Goal: Task Accomplishment & Management: Use online tool/utility

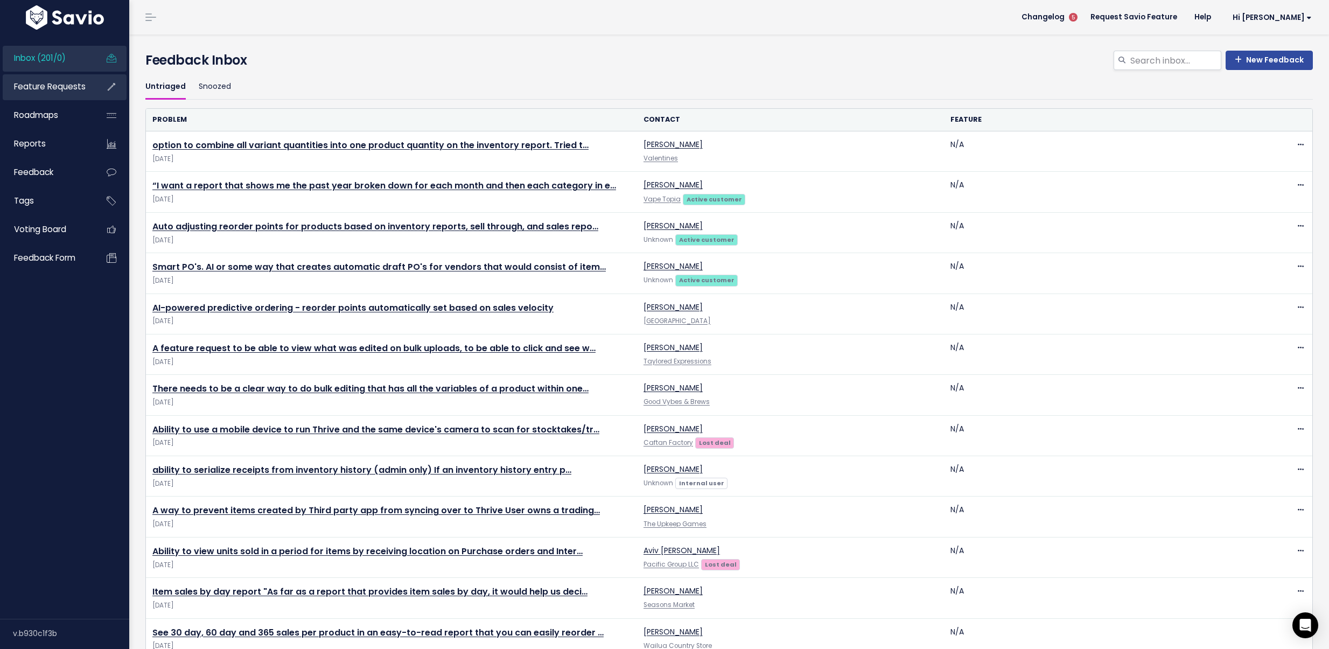
click at [61, 97] on link "Feature Requests" at bounding box center [46, 86] width 87 height 25
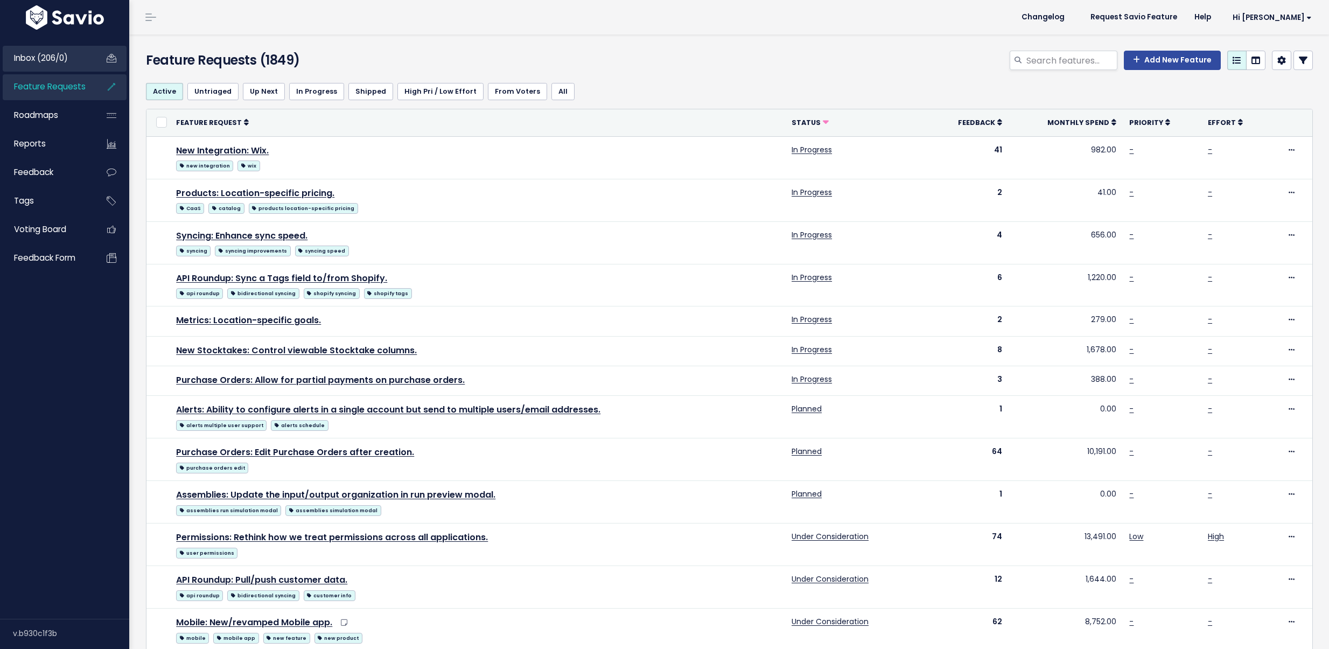
click at [65, 70] on link "Inbox (206/0)" at bounding box center [46, 58] width 87 height 25
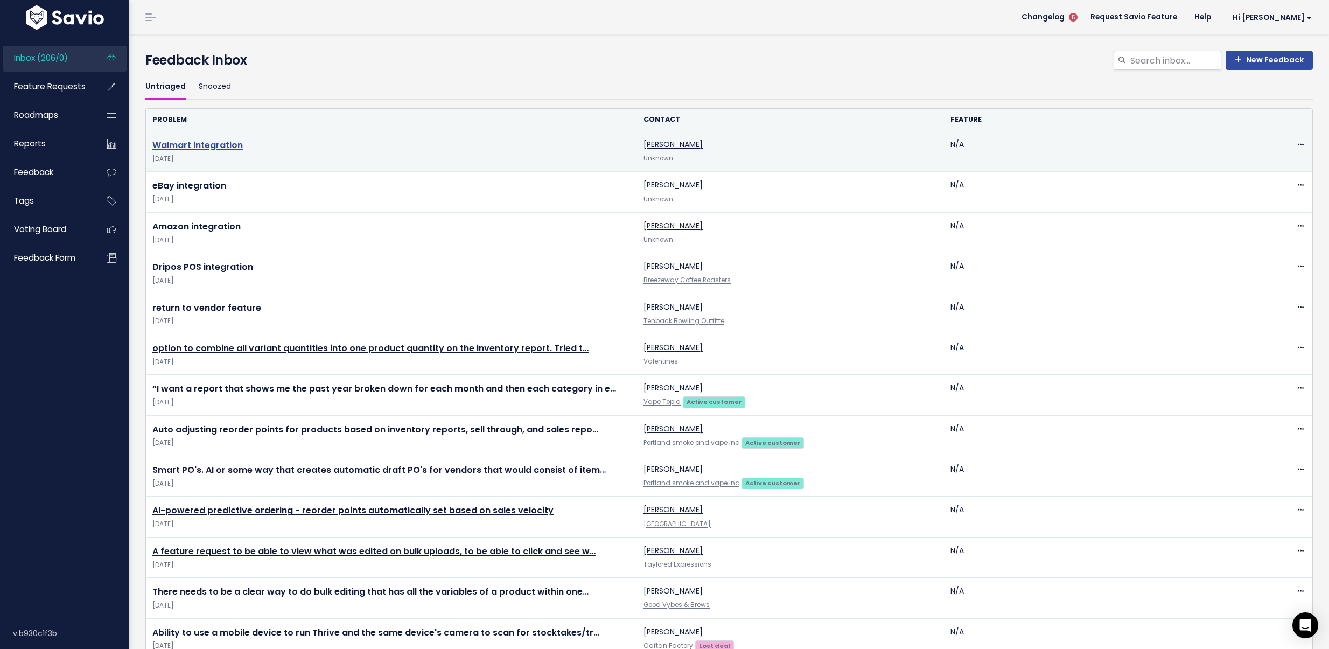
click at [223, 147] on link "Walmart integration" at bounding box center [197, 145] width 90 height 12
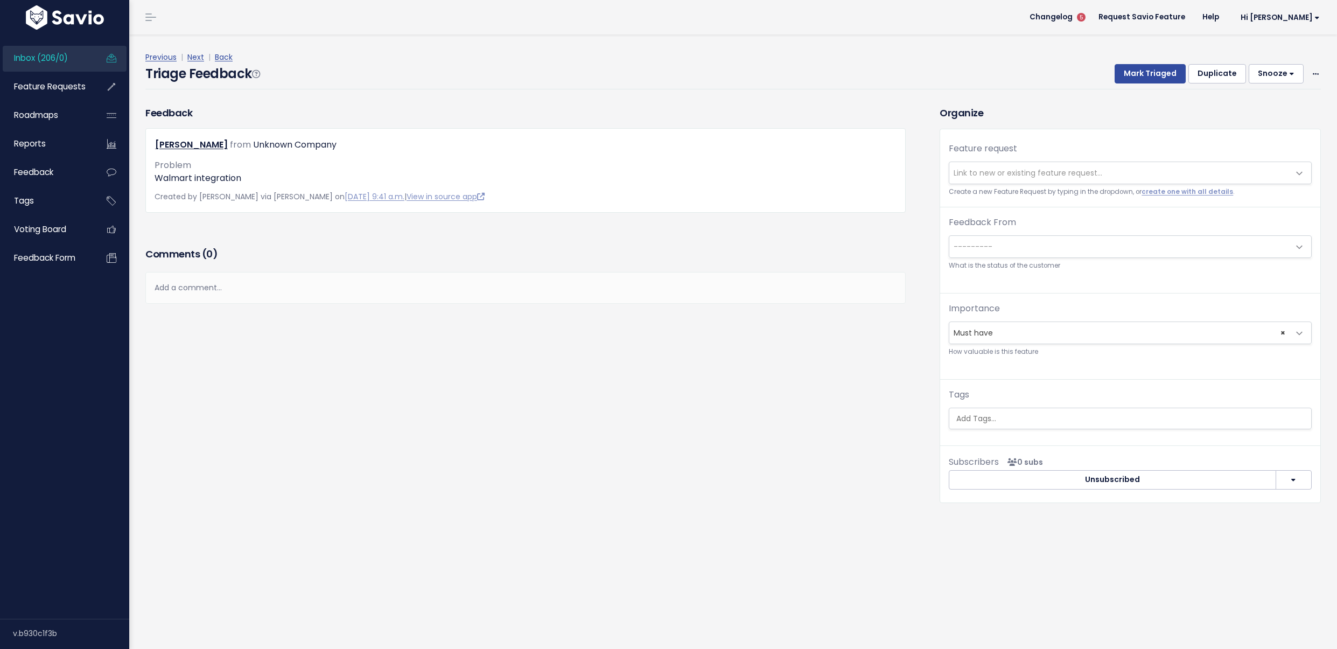
click at [973, 180] on span "Link to new or existing feature request..." at bounding box center [1120, 173] width 340 height 22
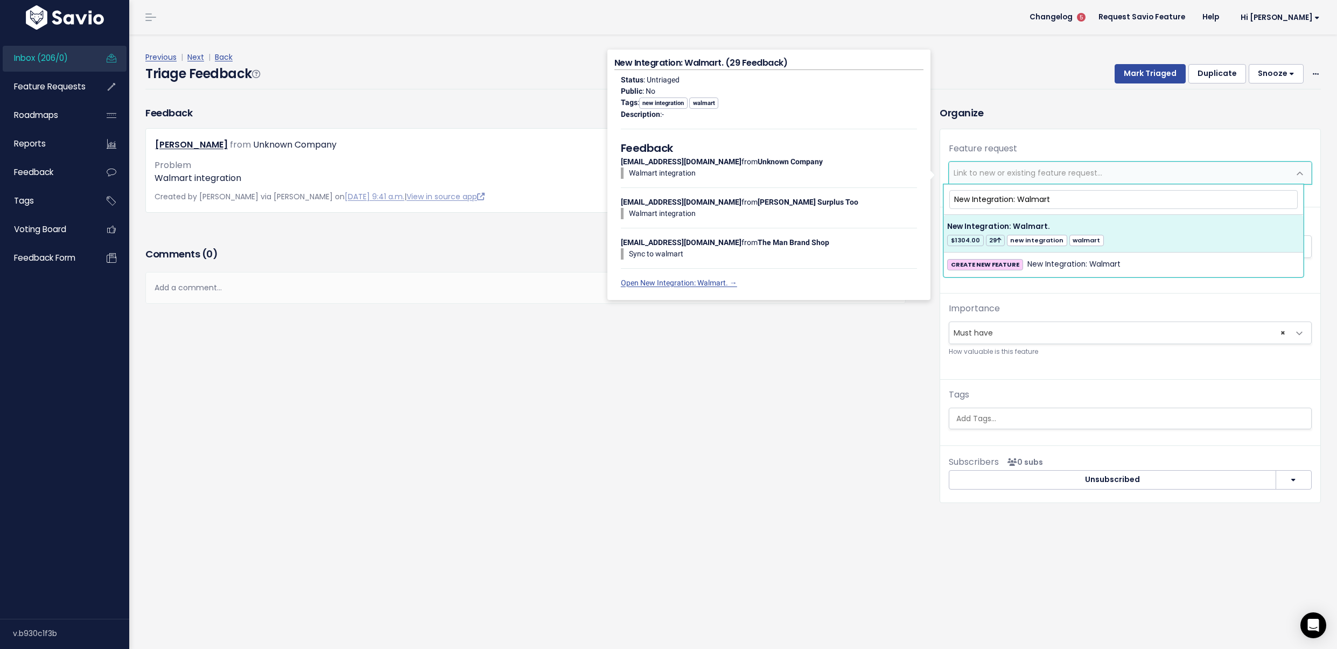
type input "New Integration: Walmart"
select select "14985"
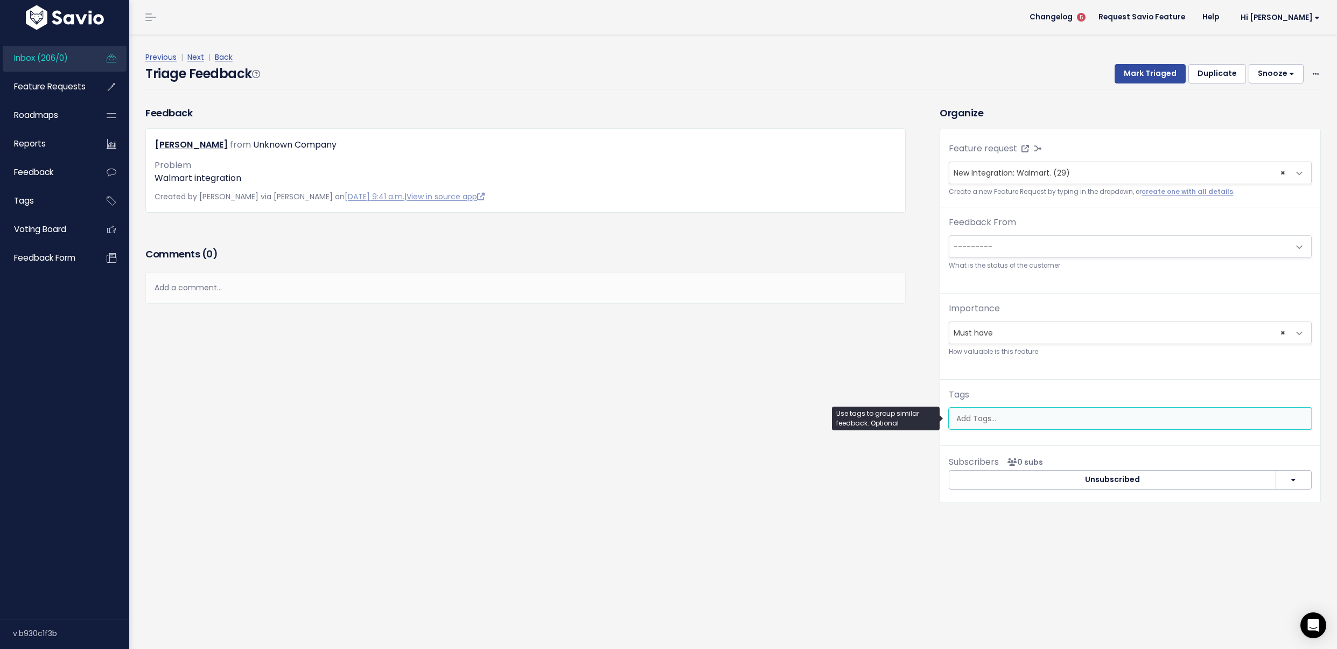
click at [987, 414] on input "search" at bounding box center [1131, 418] width 359 height 11
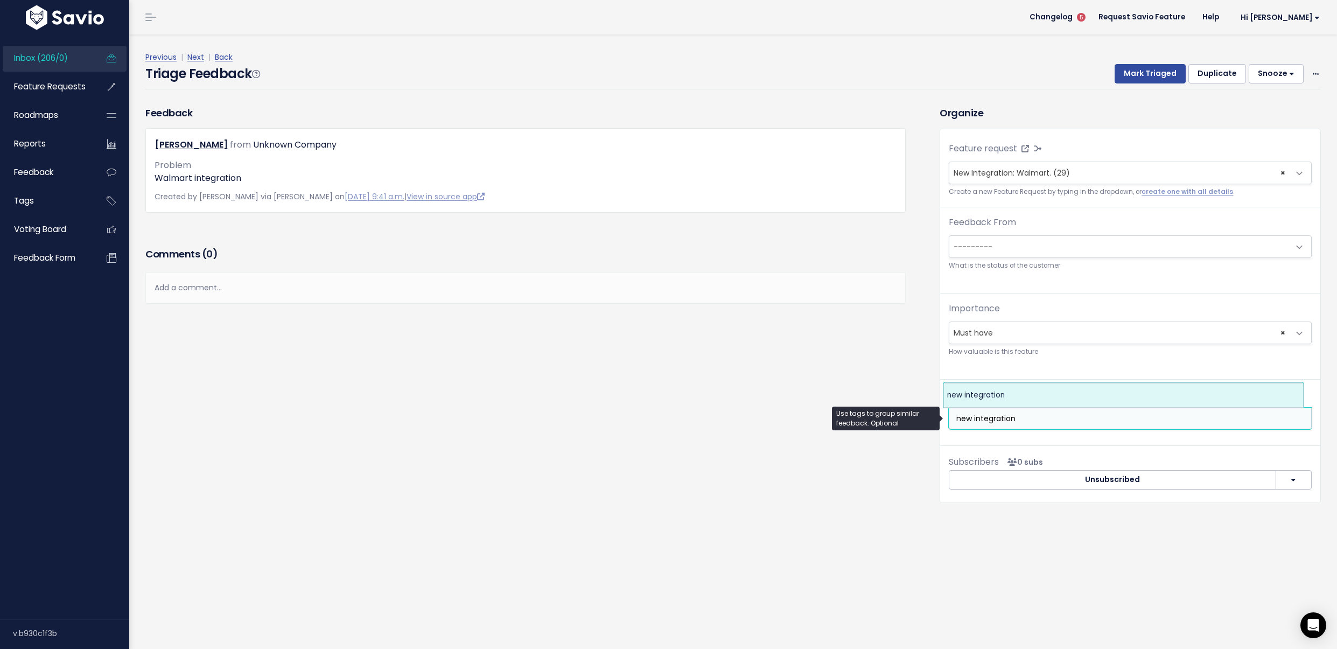
type input "new integration"
select select "4547"
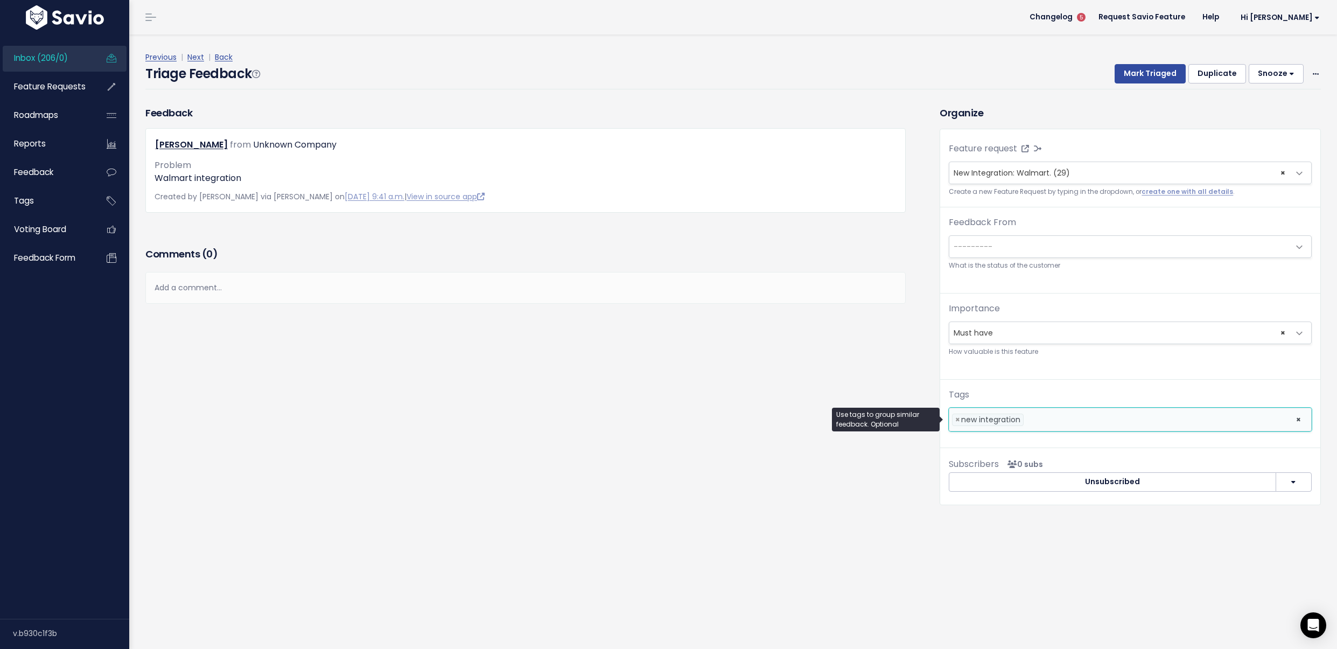
scroll to position [0, 1]
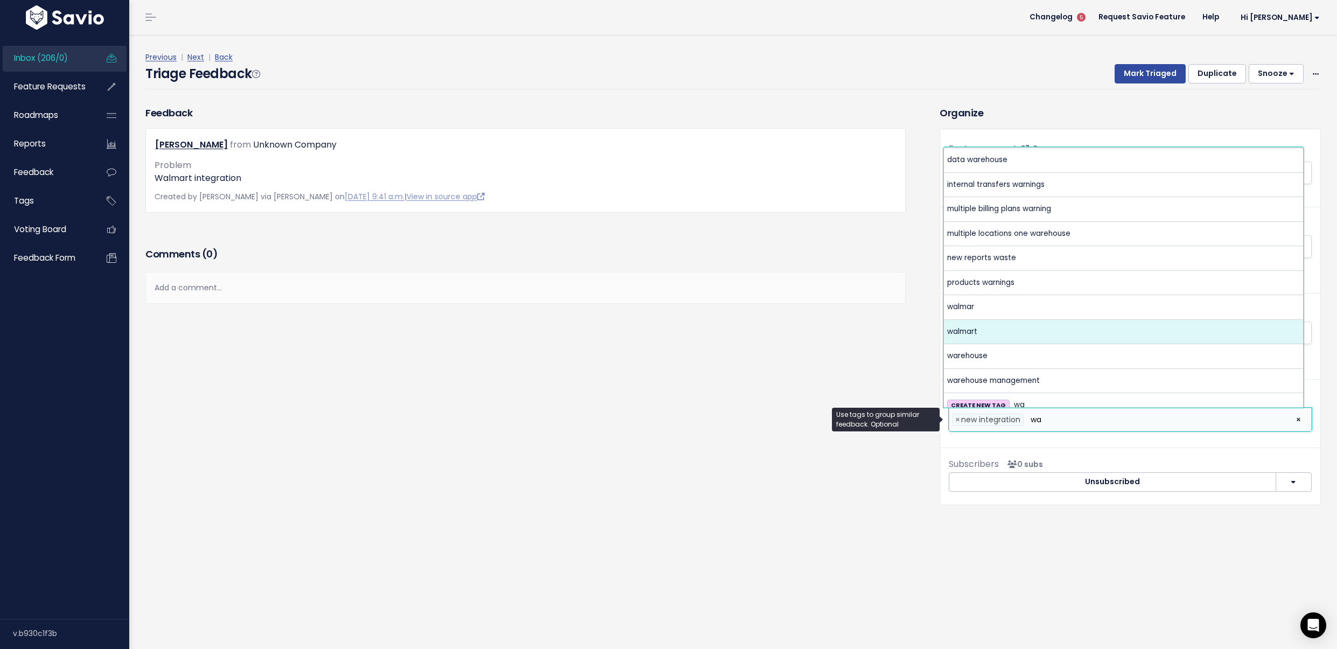
type input "wa"
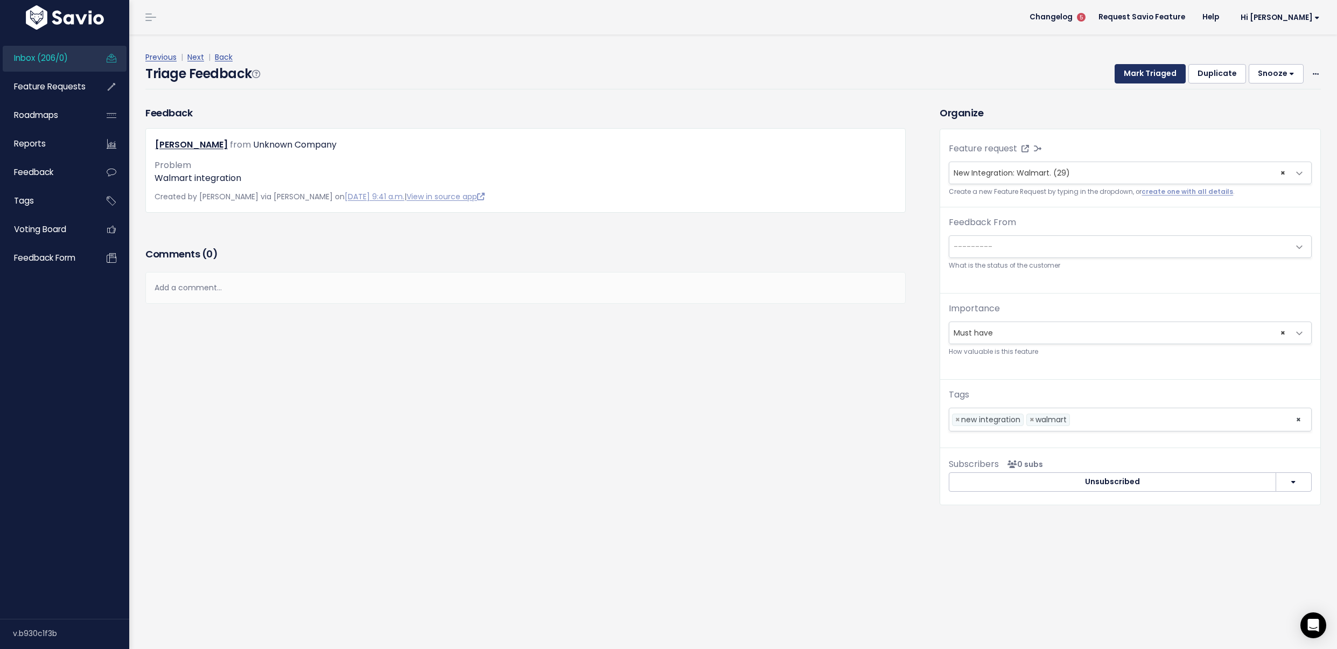
click at [1120, 69] on button "Mark Triaged" at bounding box center [1150, 73] width 71 height 19
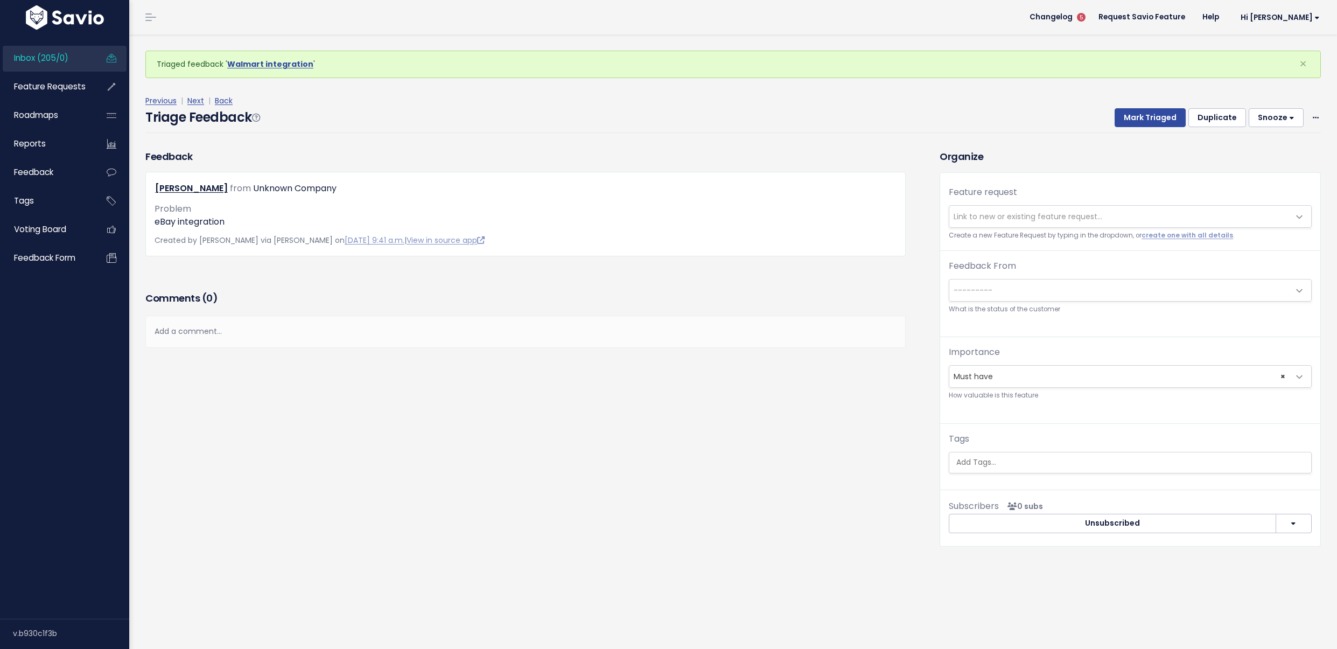
click at [1050, 207] on span "Link to new or existing feature request..." at bounding box center [1120, 217] width 340 height 22
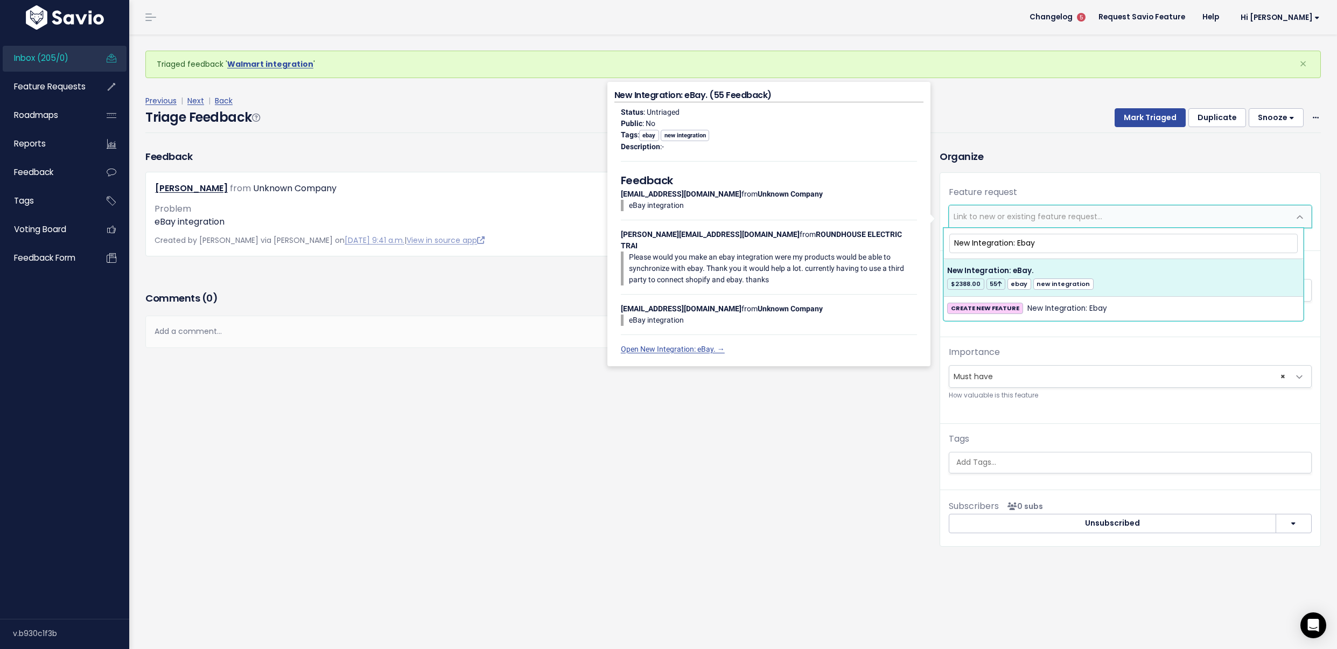
type input "New Integration: Ebay"
select select "12897"
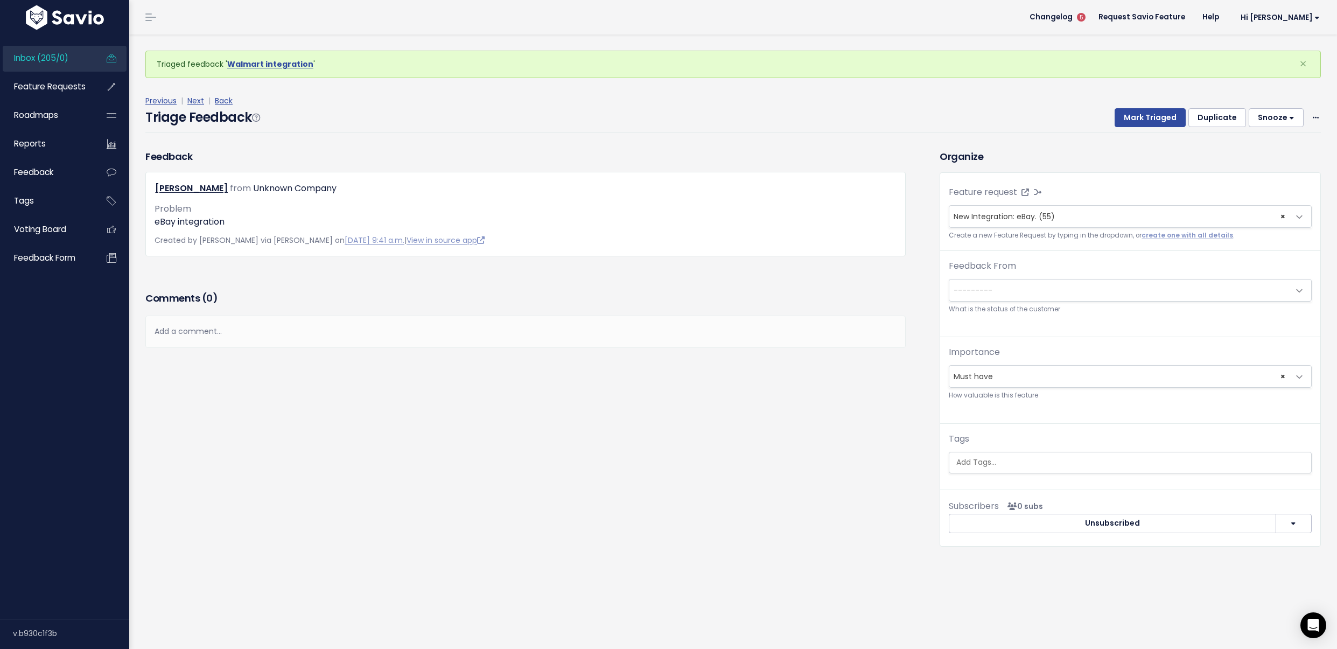
click at [996, 450] on div "Tags" at bounding box center [1130, 452] width 363 height 41
click at [987, 462] on input "search" at bounding box center [1130, 462] width 357 height 11
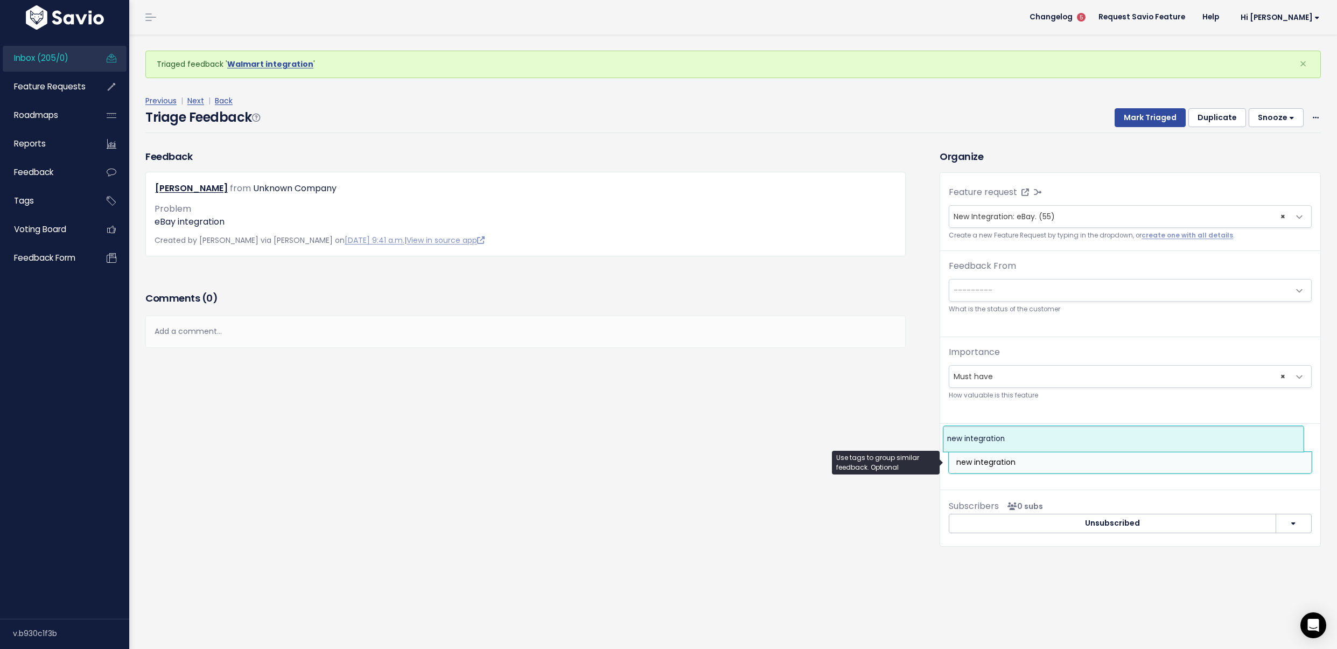
type input "new integration"
select select "4547"
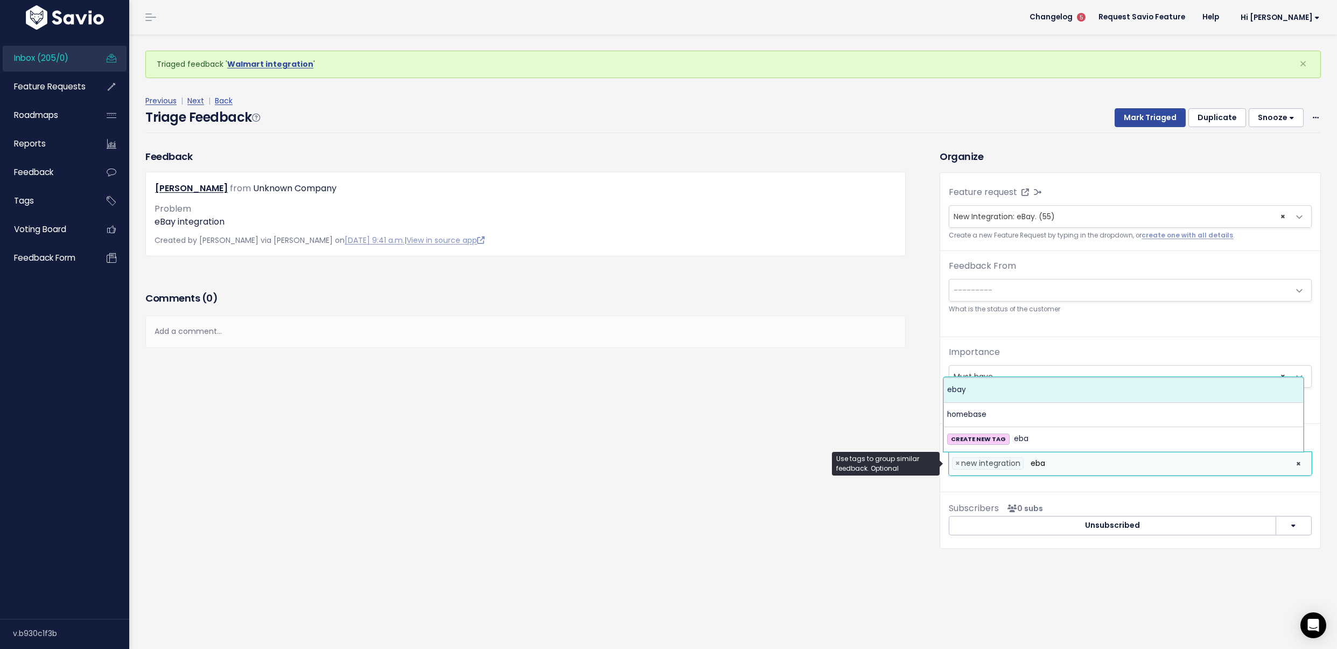
type input "eba"
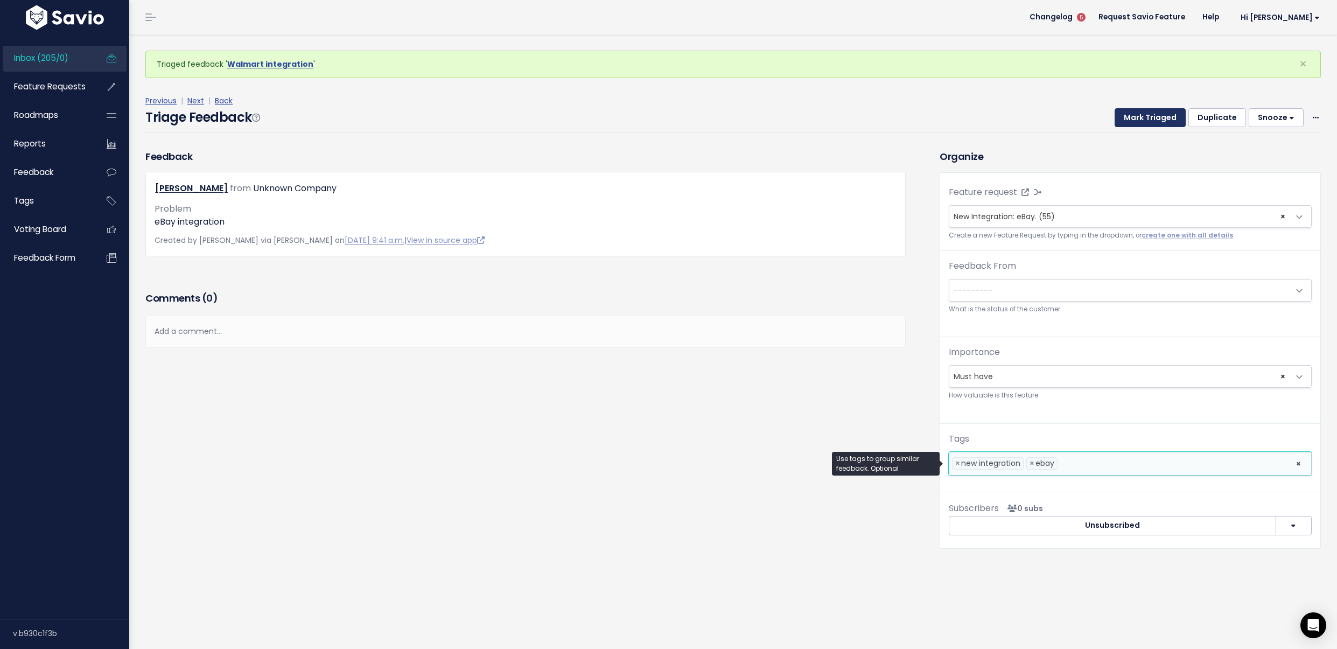
click at [1142, 109] on button "Mark Triaged" at bounding box center [1150, 117] width 71 height 19
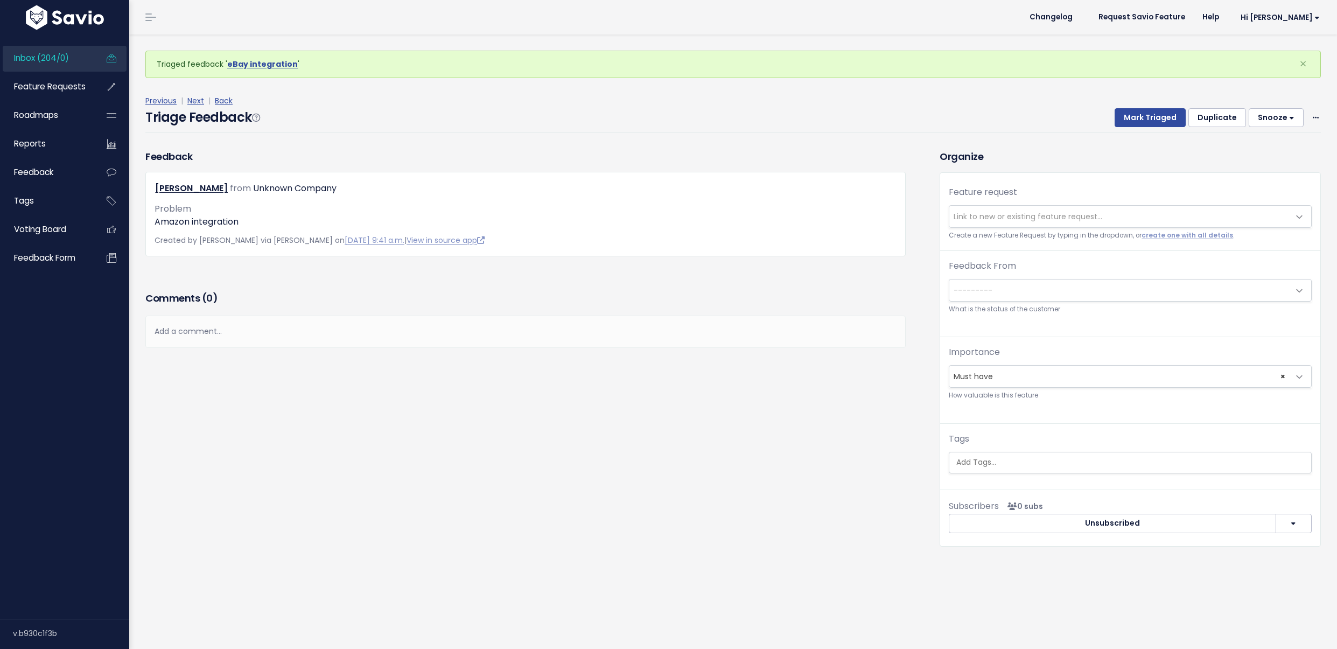
click at [1016, 211] on span "Link to new or existing feature request..." at bounding box center [1028, 216] width 149 height 11
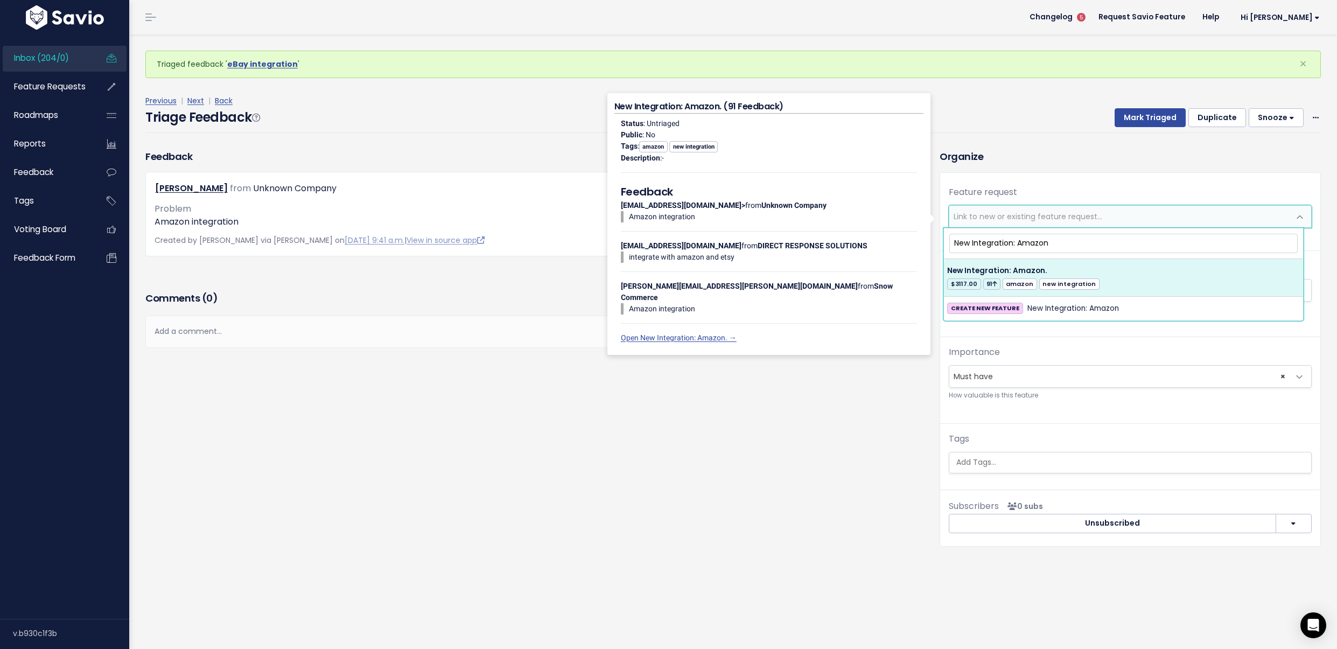
type input "New Integration: Amazon"
select select "12898"
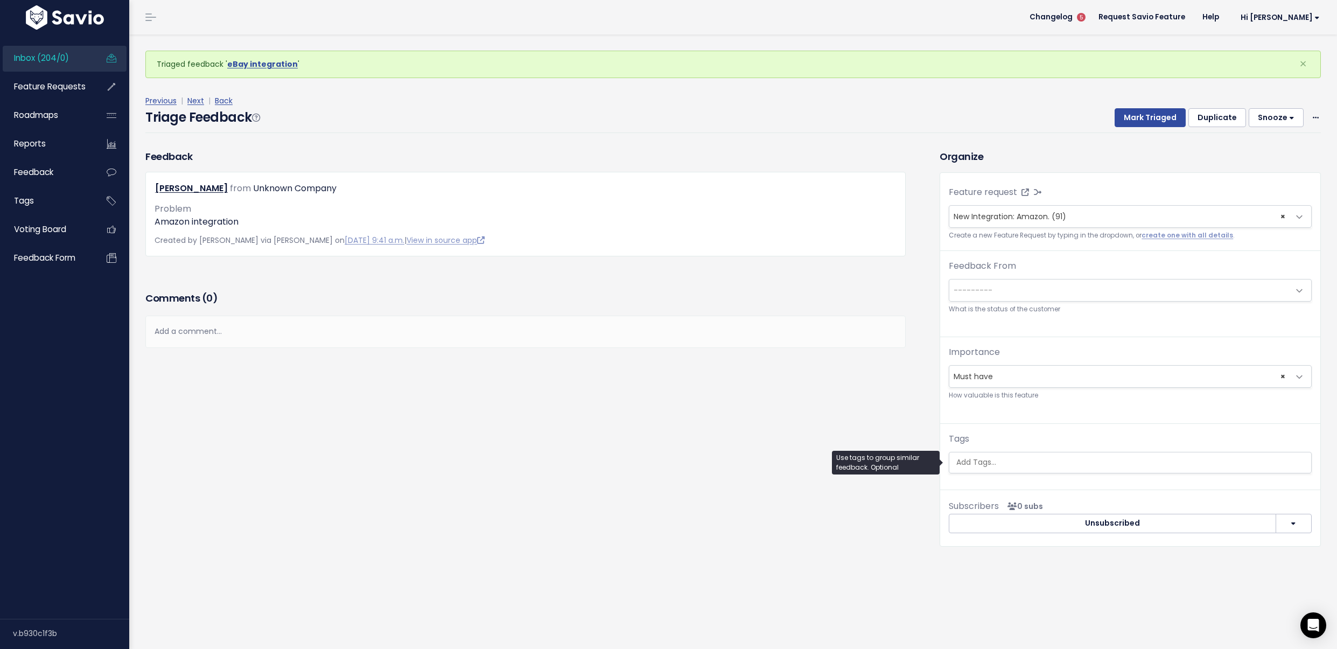
click at [1002, 452] on ul at bounding box center [1131, 462] width 362 height 20
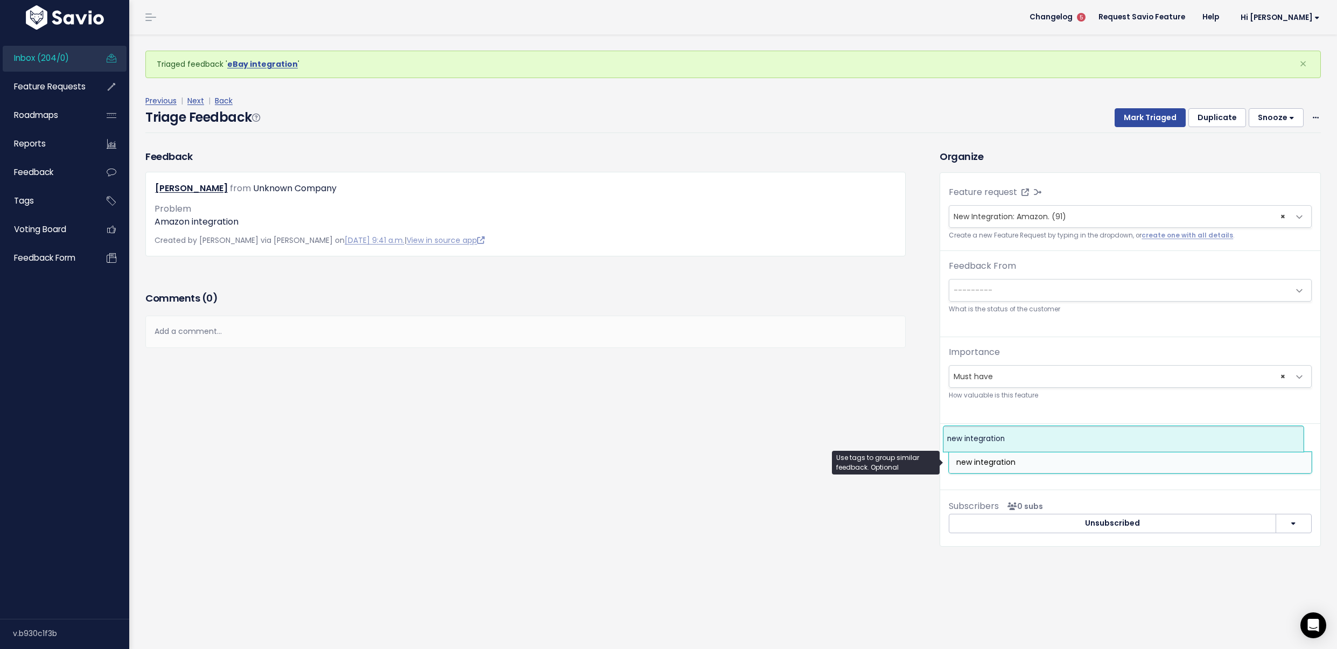
type input "new integration"
select select "4547"
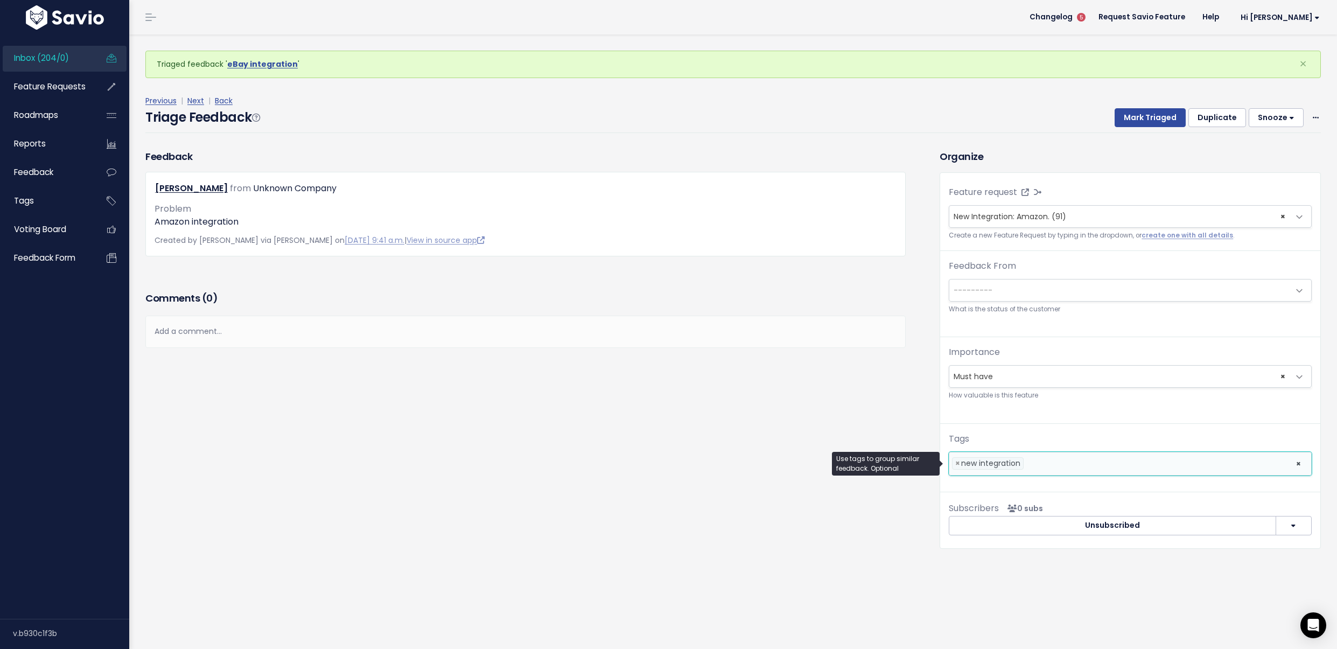
click at [1043, 464] on li at bounding box center [1158, 463] width 262 height 11
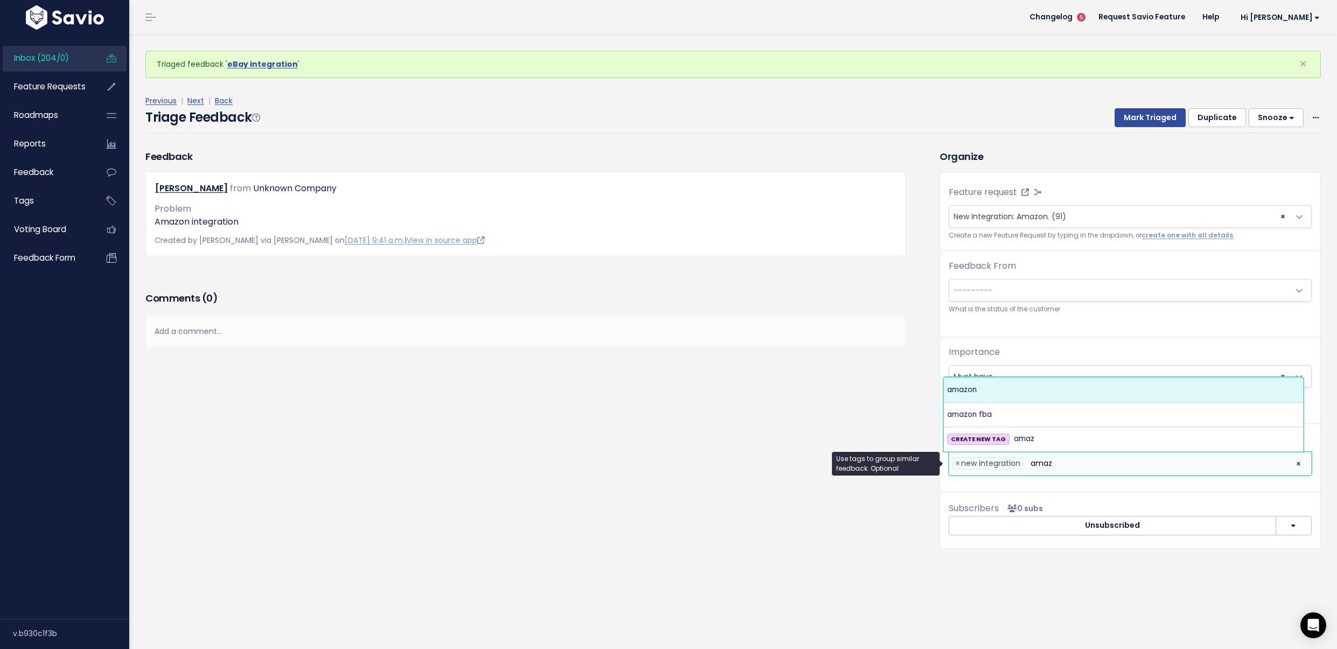
type input "amaz"
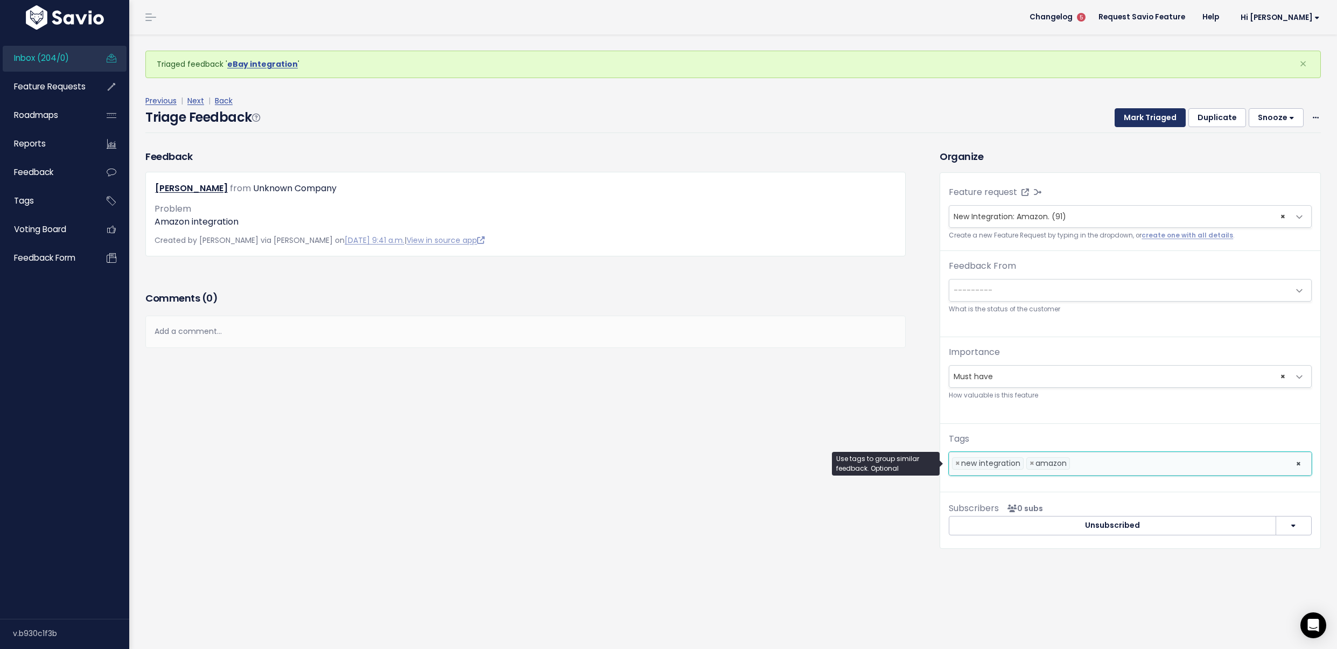
click at [1159, 117] on button "Mark Triaged" at bounding box center [1150, 117] width 71 height 19
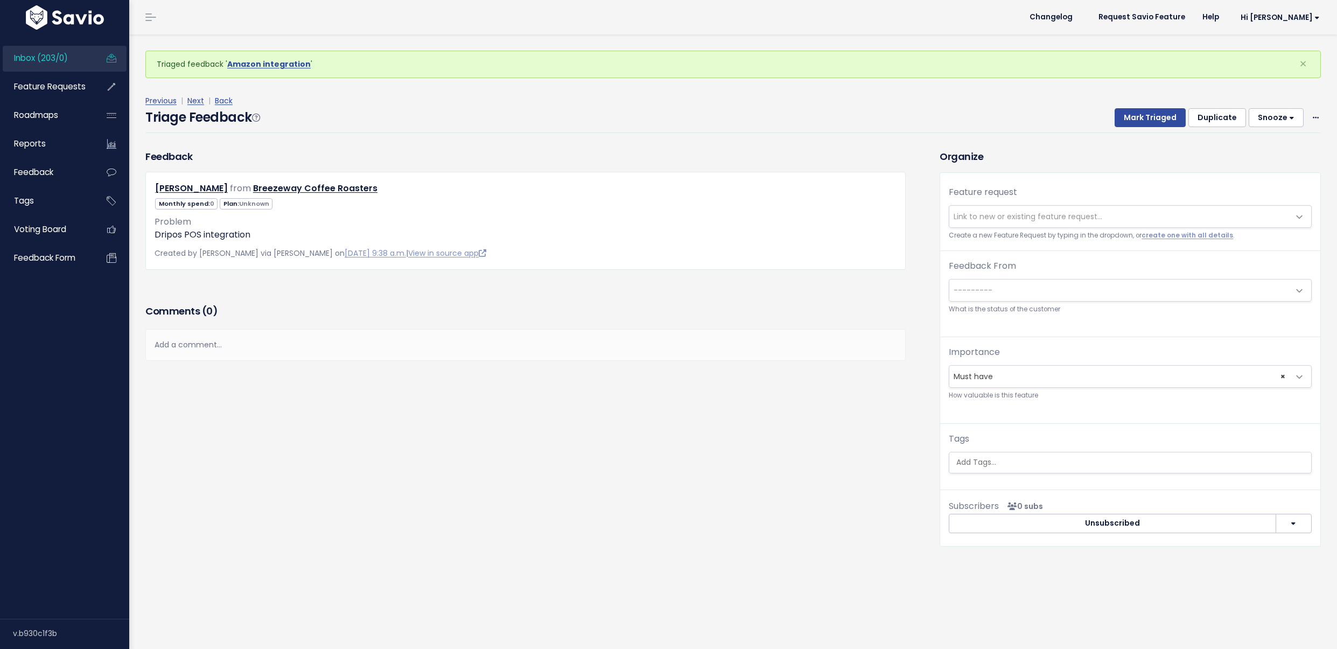
click at [1018, 220] on span "Link to new or existing feature request..." at bounding box center [1028, 216] width 149 height 11
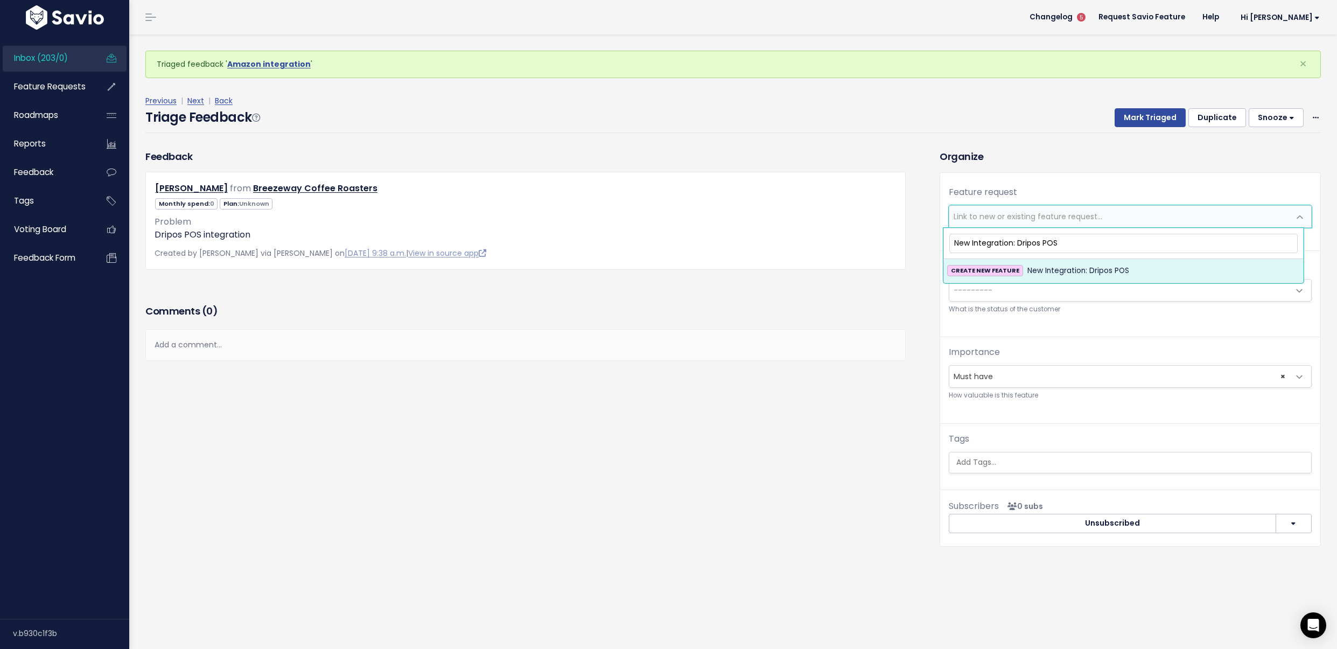
type input "New Integration: Dripos POS"
click at [1078, 267] on span "New Integration: Dripos POS" at bounding box center [1079, 270] width 102 height 13
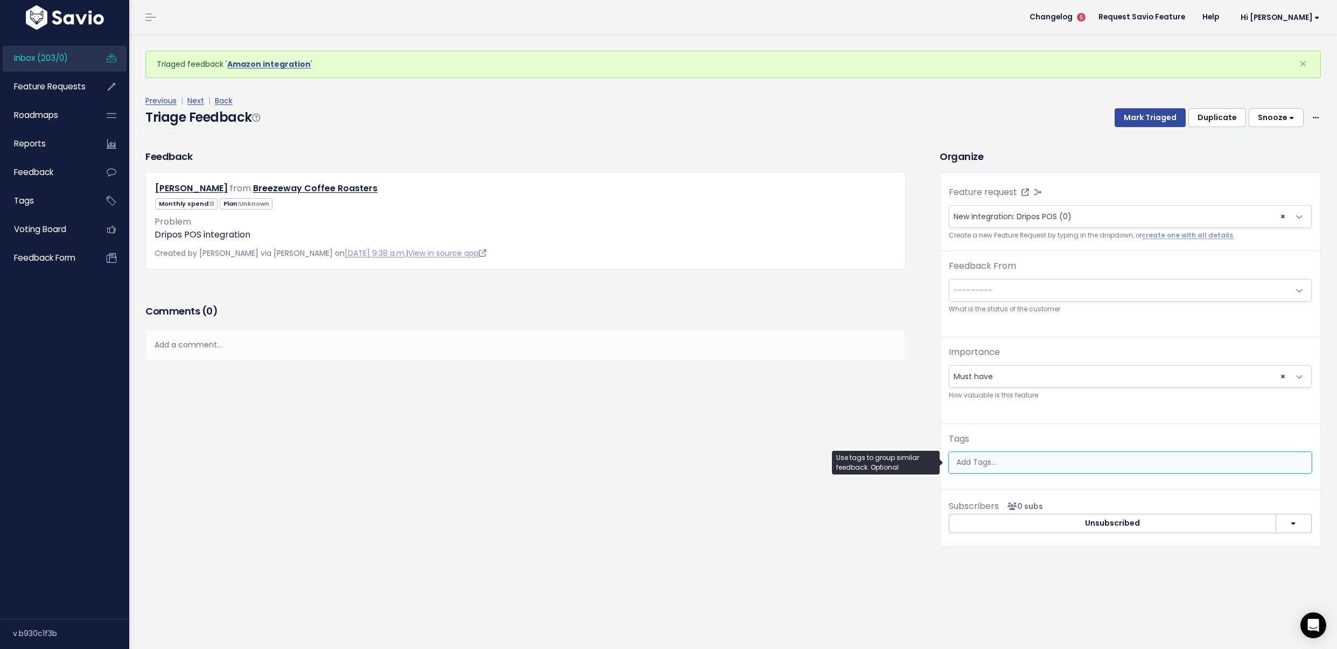
click at [1018, 455] on ul at bounding box center [1131, 462] width 362 height 20
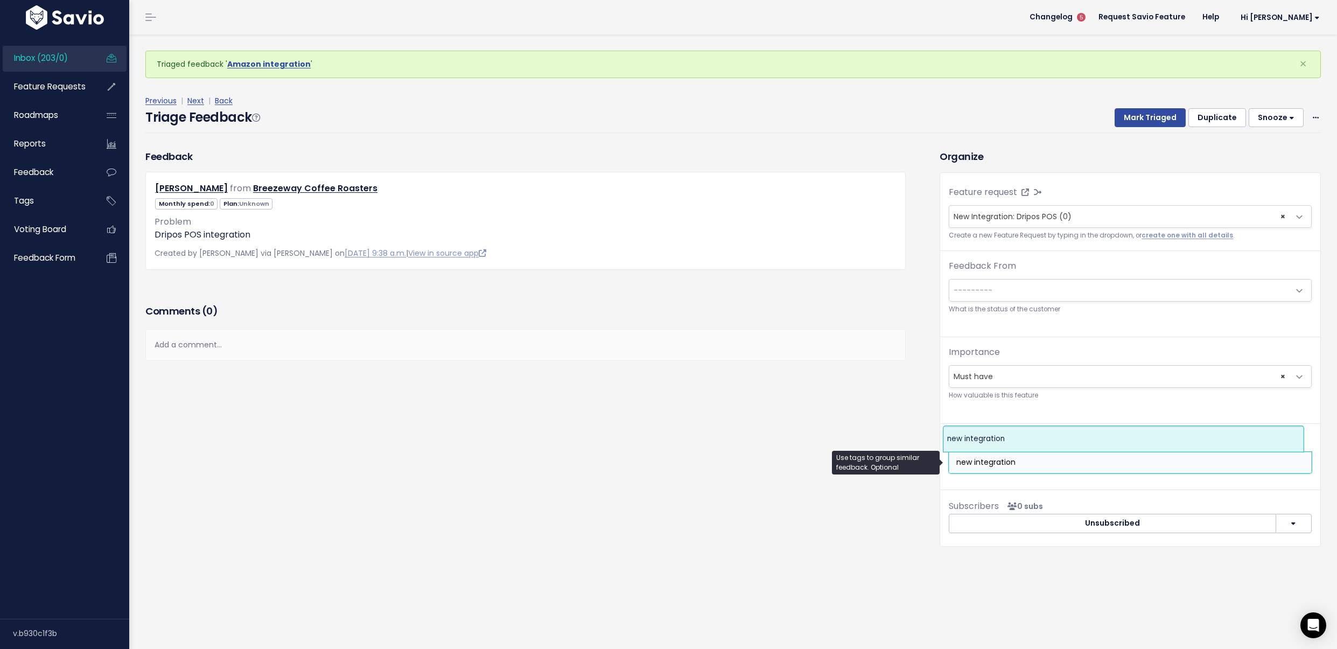
type input "new integration"
select select "4547"
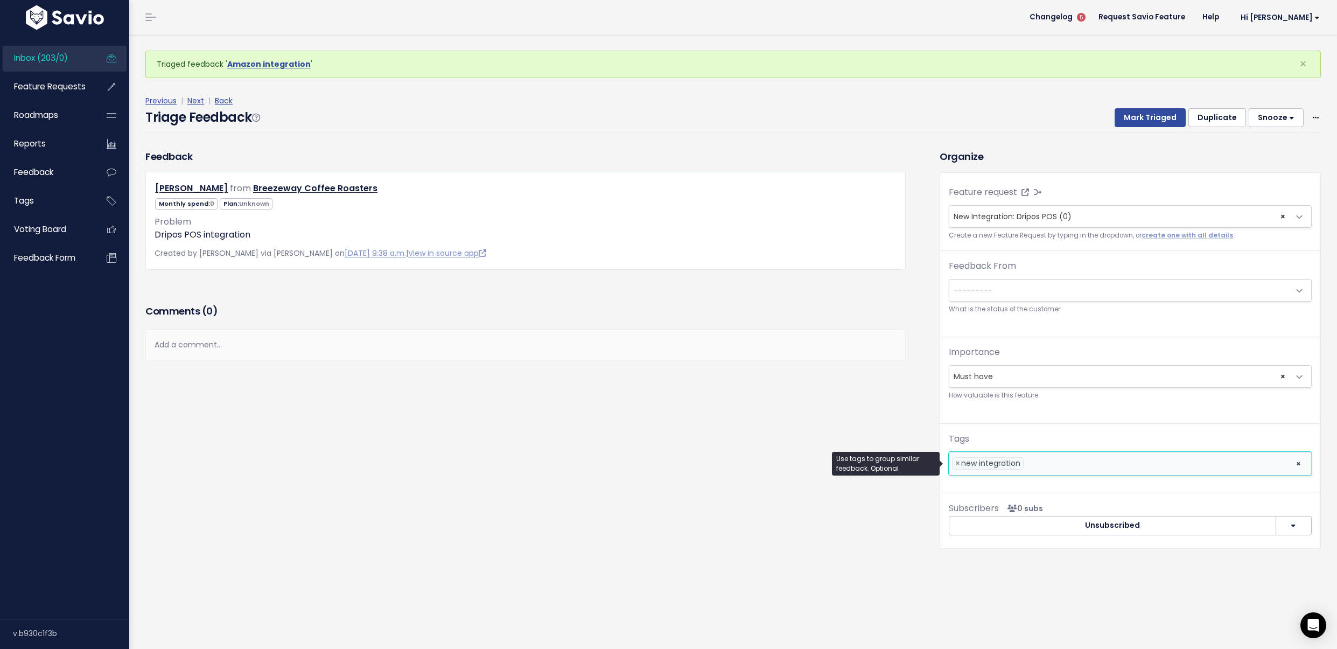
click at [1031, 462] on li at bounding box center [1158, 463] width 262 height 11
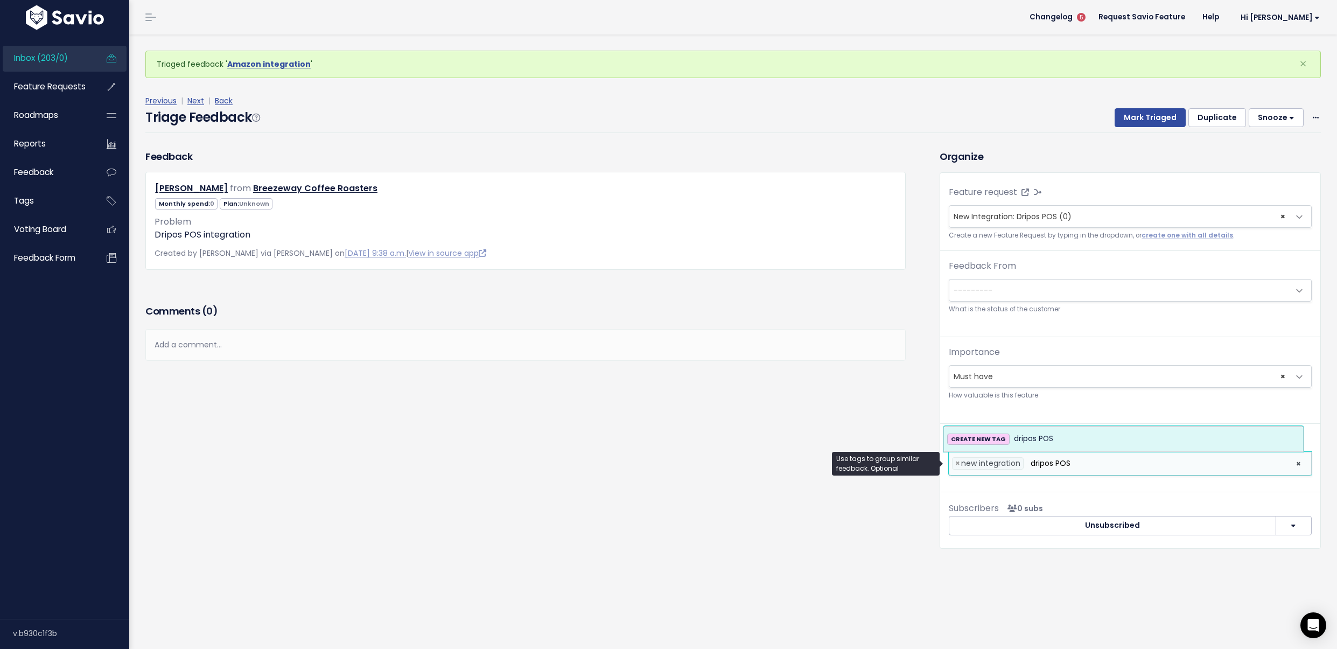
type input "dripos POS"
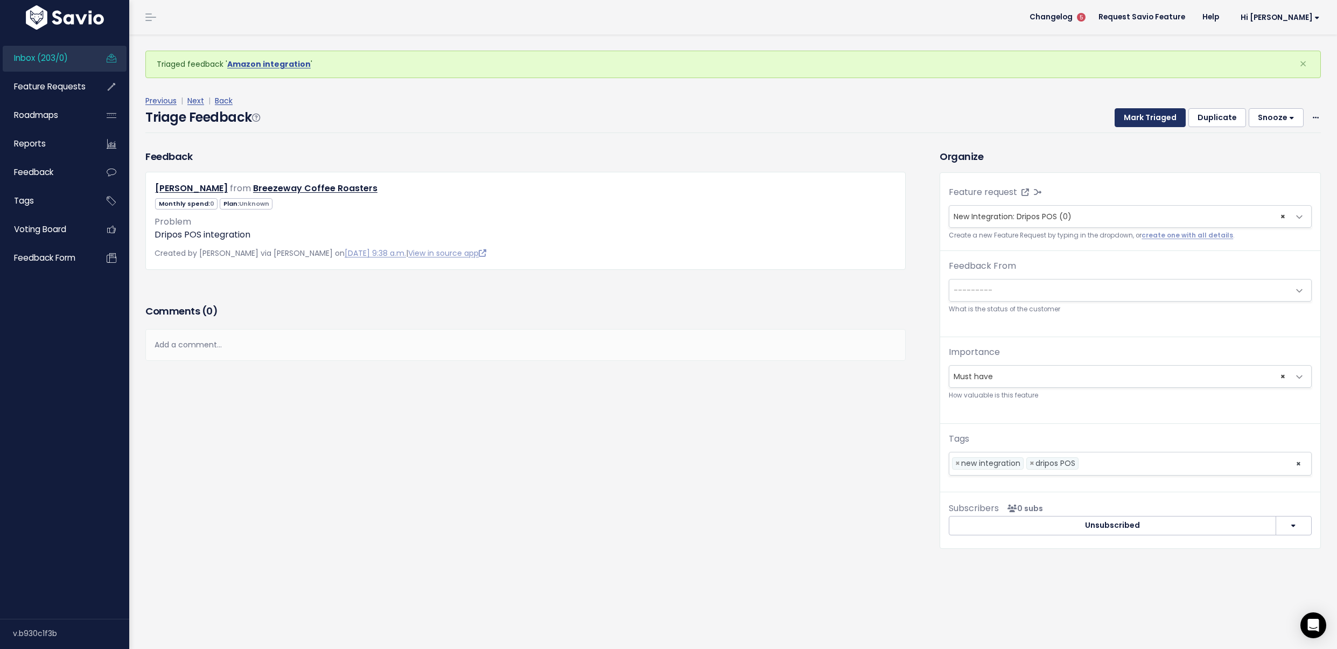
click at [1120, 116] on button "Mark Triaged" at bounding box center [1150, 117] width 71 height 19
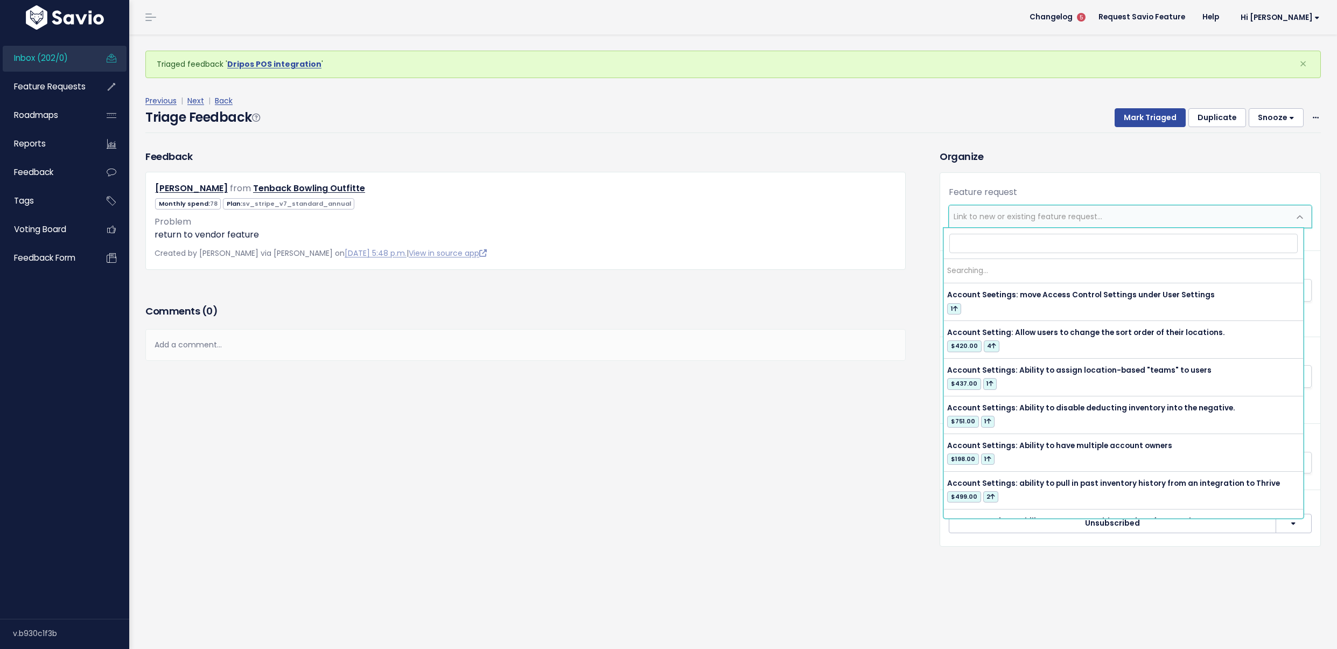
click at [1056, 212] on span "Link to new or existing feature request..." at bounding box center [1028, 216] width 149 height 11
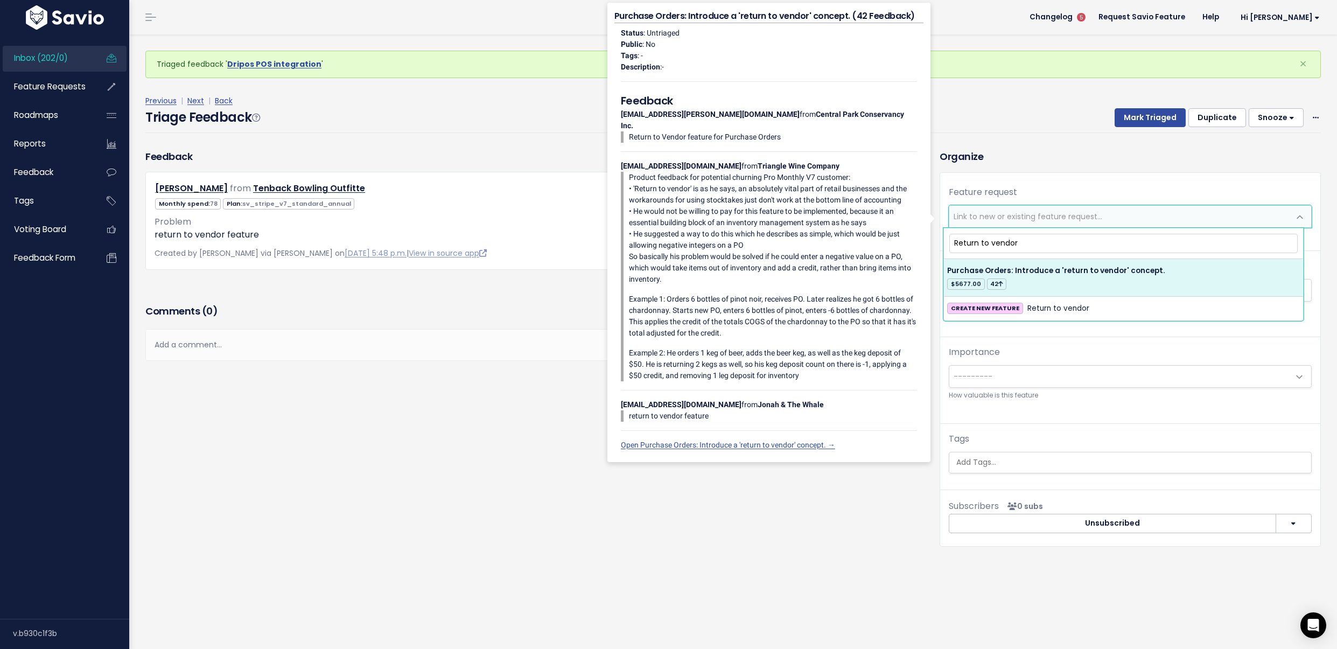
type input "Return to vendor"
select select "21130"
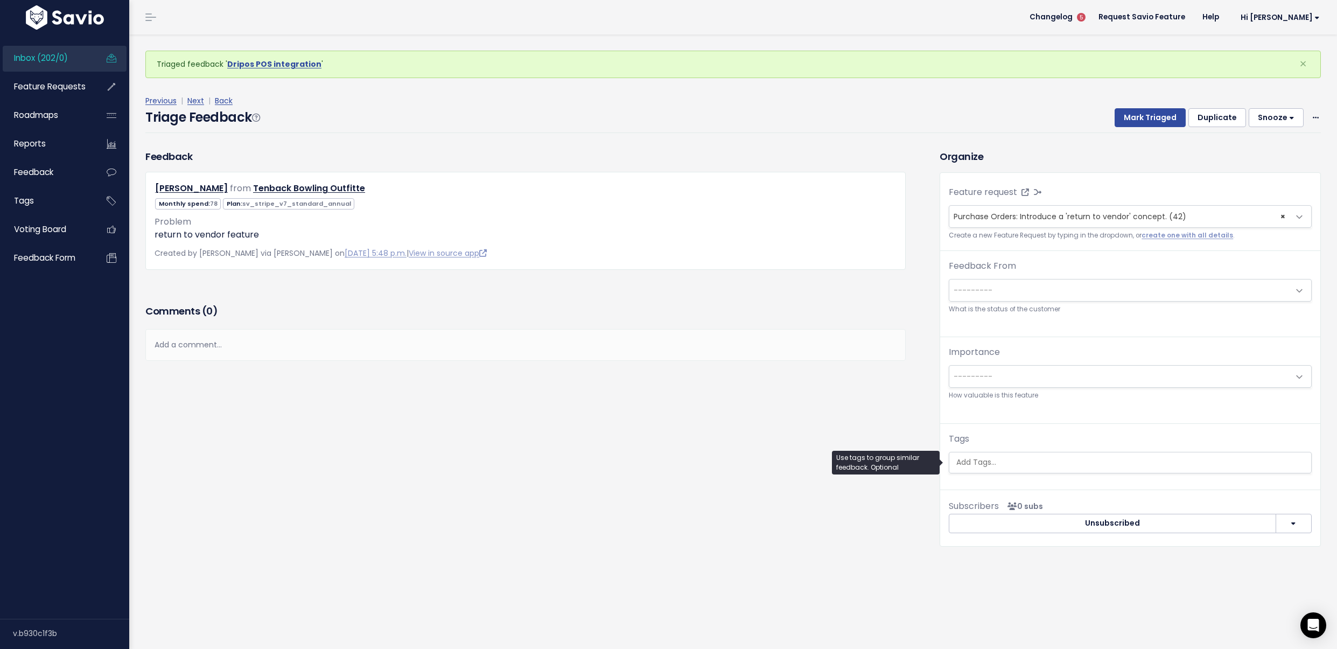
click at [1034, 472] on ul at bounding box center [1131, 462] width 362 height 20
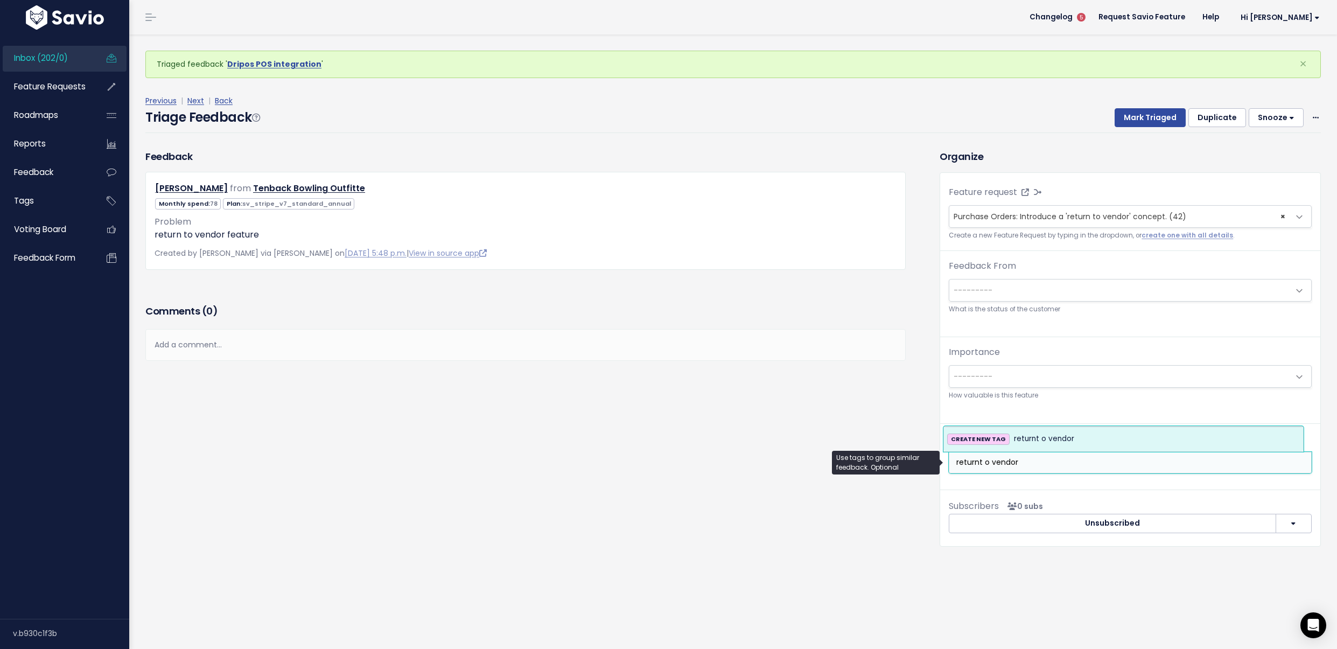
drag, startPoint x: 1014, startPoint y: 468, endPoint x: 938, endPoint y: 461, distance: 76.2
click at [938, 461] on body "Inbox (202/0) Feature Requests Roadmaps" at bounding box center [668, 324] width 1337 height 649
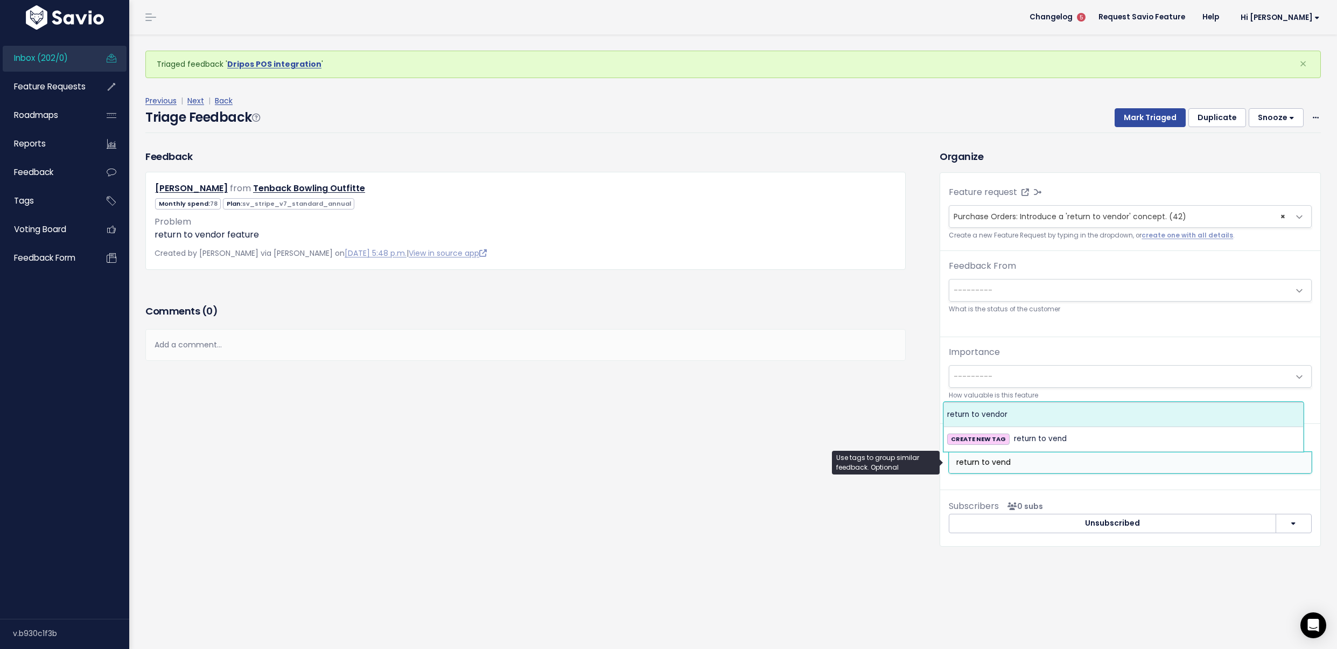
type input "return to vend"
select select "6182"
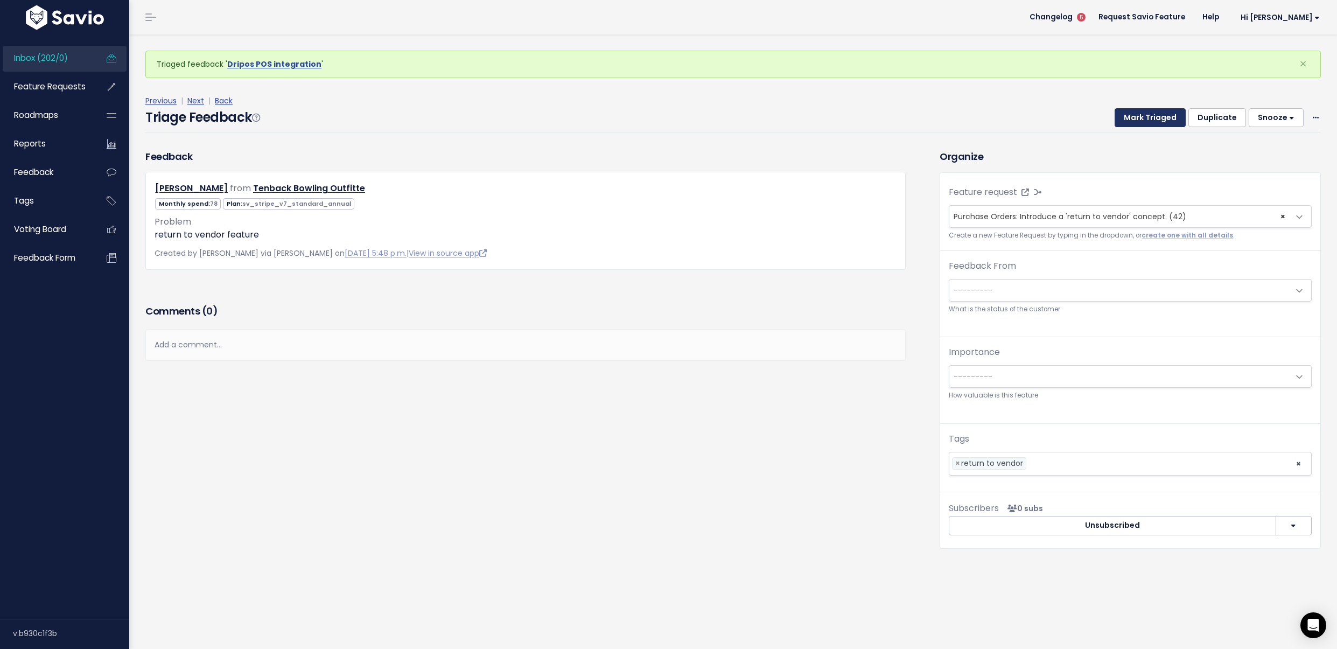
click at [1125, 114] on button "Mark Triaged" at bounding box center [1150, 117] width 71 height 19
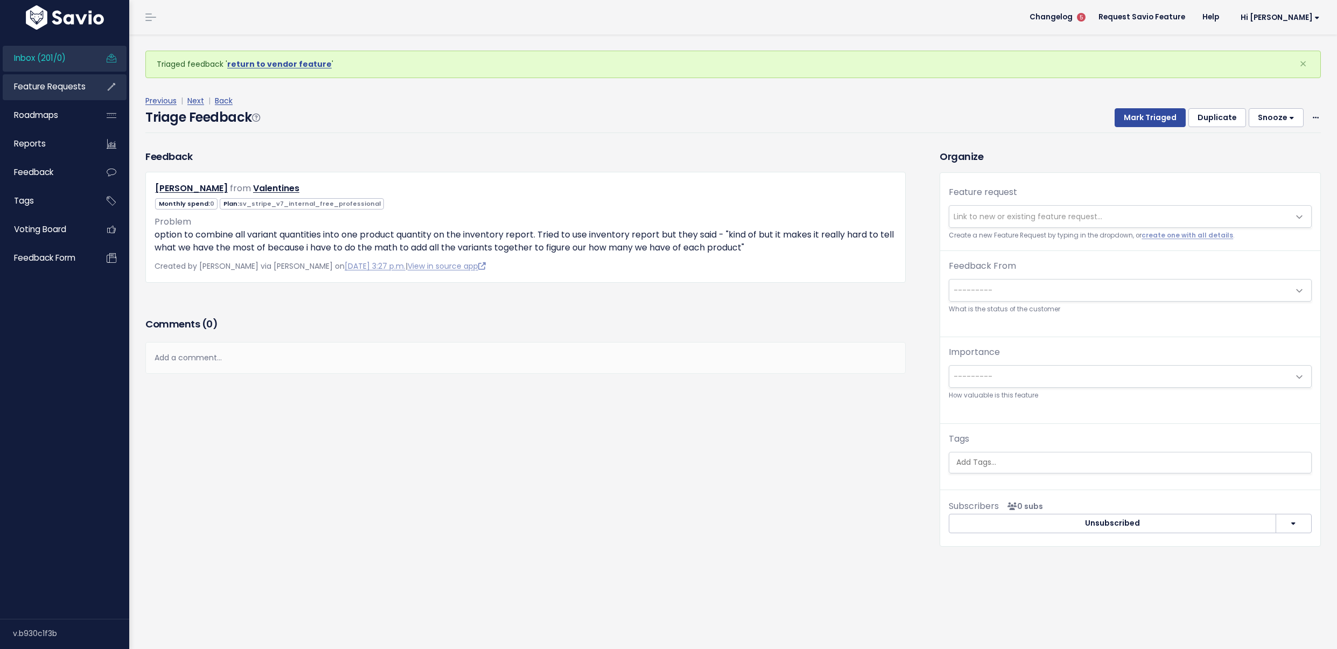
click at [24, 82] on span "Feature Requests" at bounding box center [50, 86] width 72 height 11
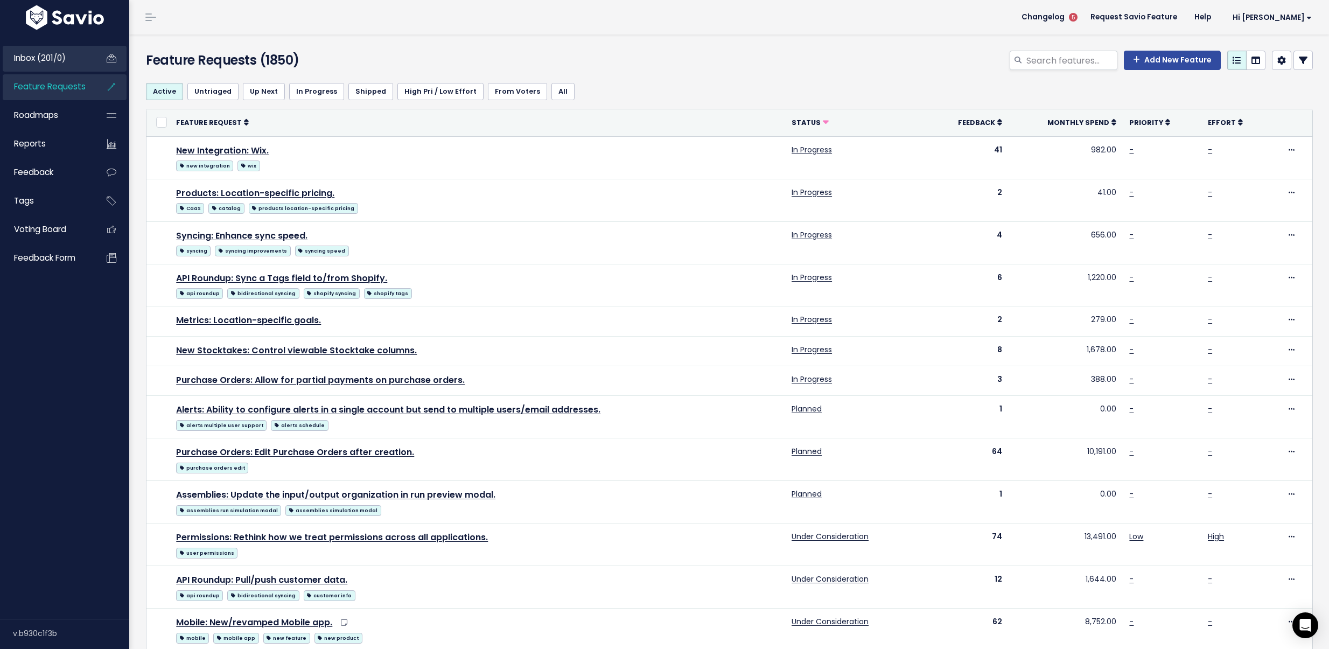
click at [69, 64] on link "Inbox (201/0)" at bounding box center [46, 58] width 87 height 25
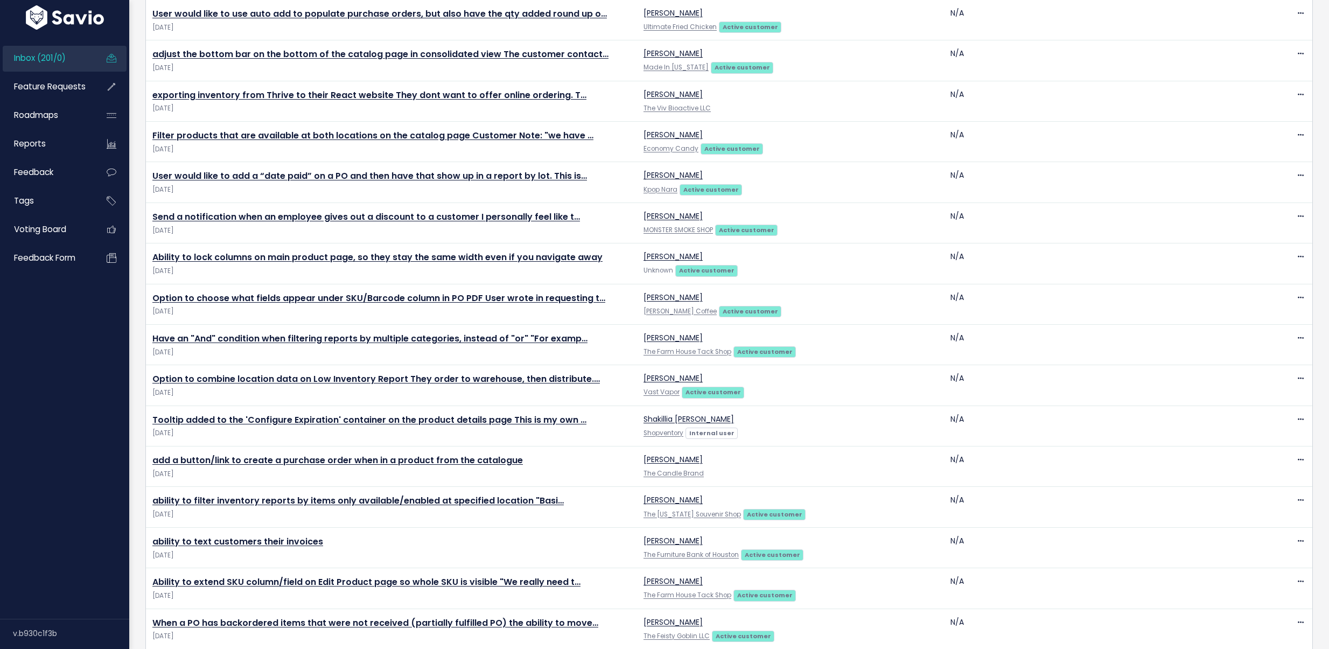
scroll to position [1044, 0]
